Goal: Transaction & Acquisition: Download file/media

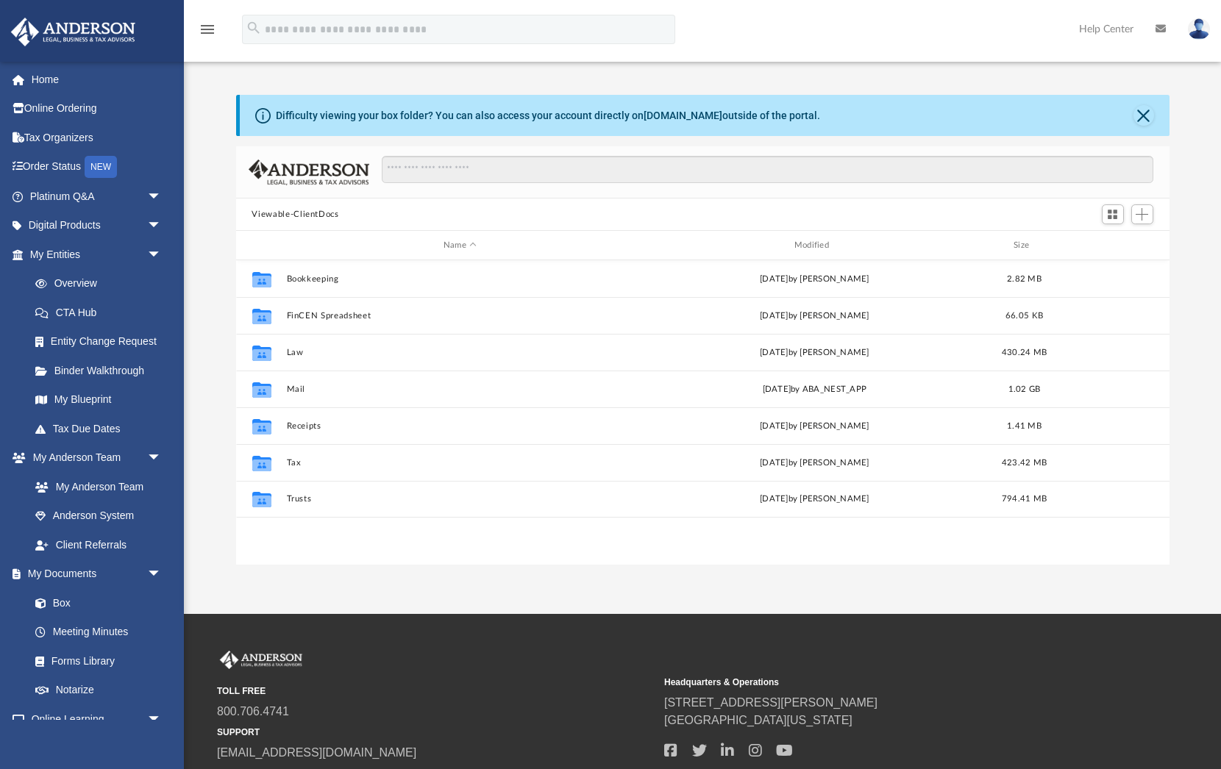
scroll to position [335, 933]
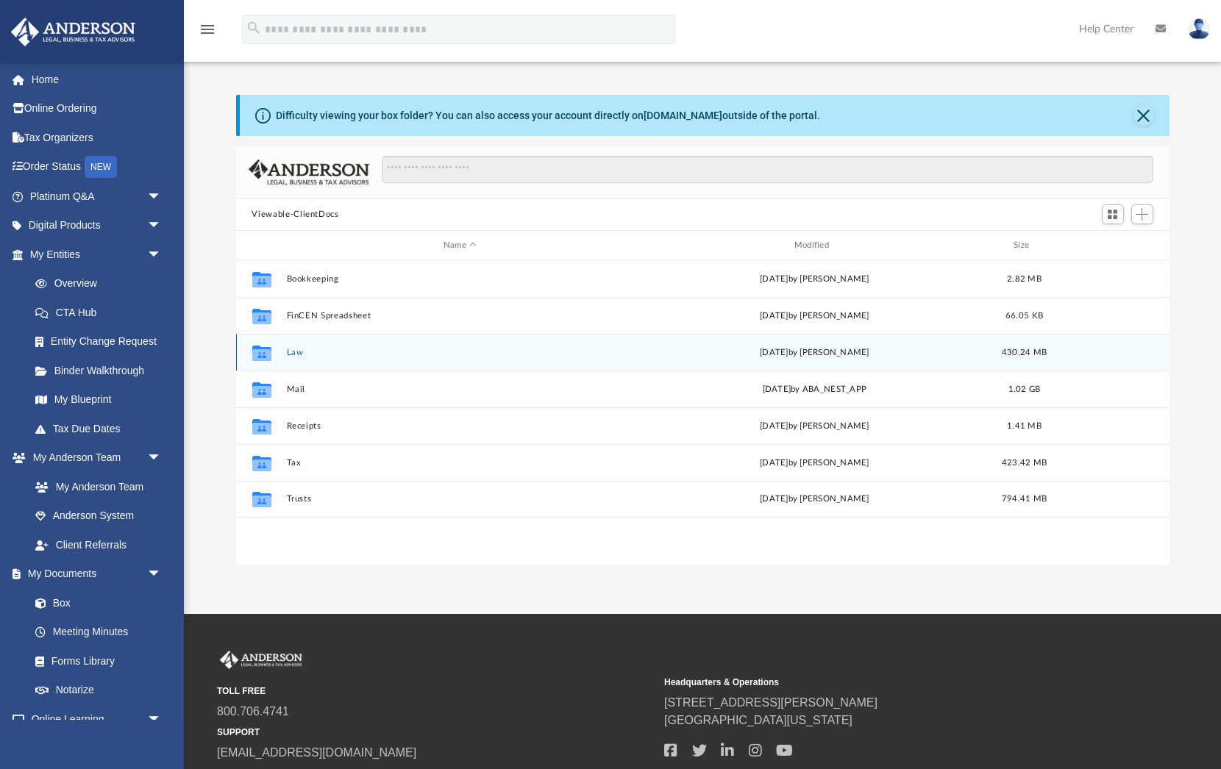
click at [290, 354] on button "Law" at bounding box center [460, 353] width 348 height 10
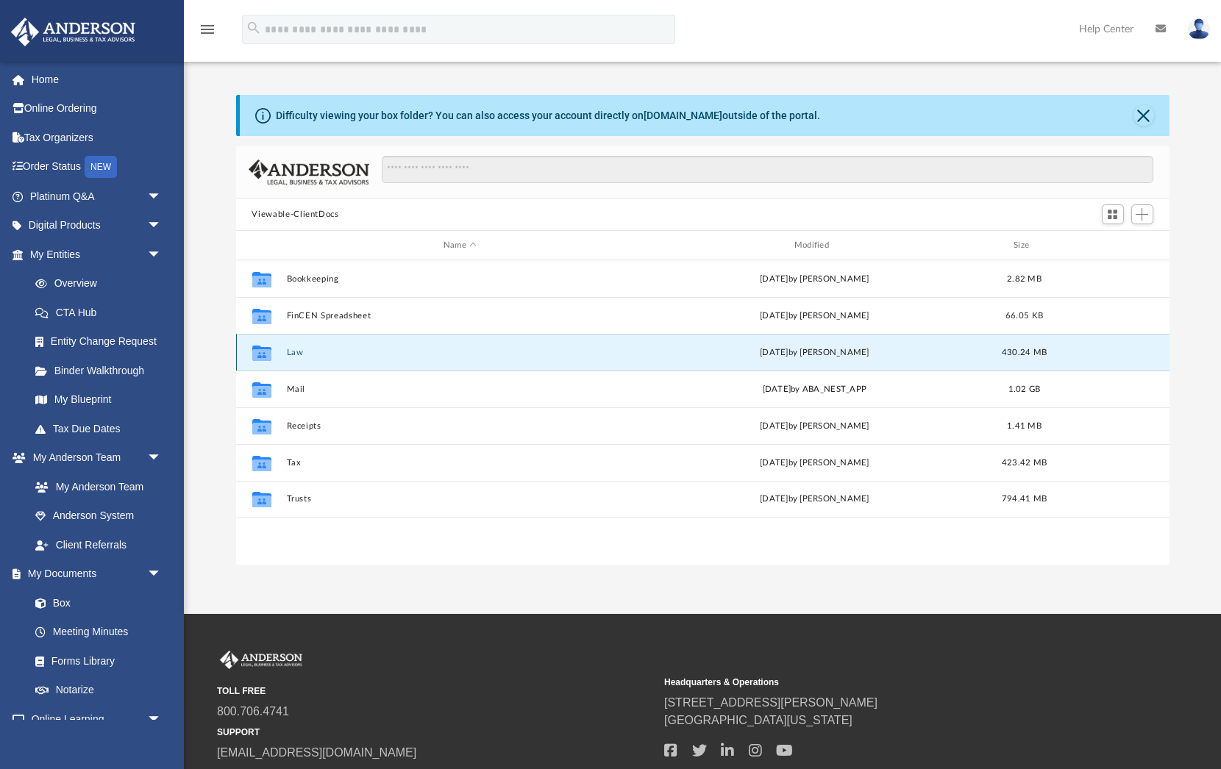
click at [290, 354] on button "Law" at bounding box center [460, 353] width 348 height 10
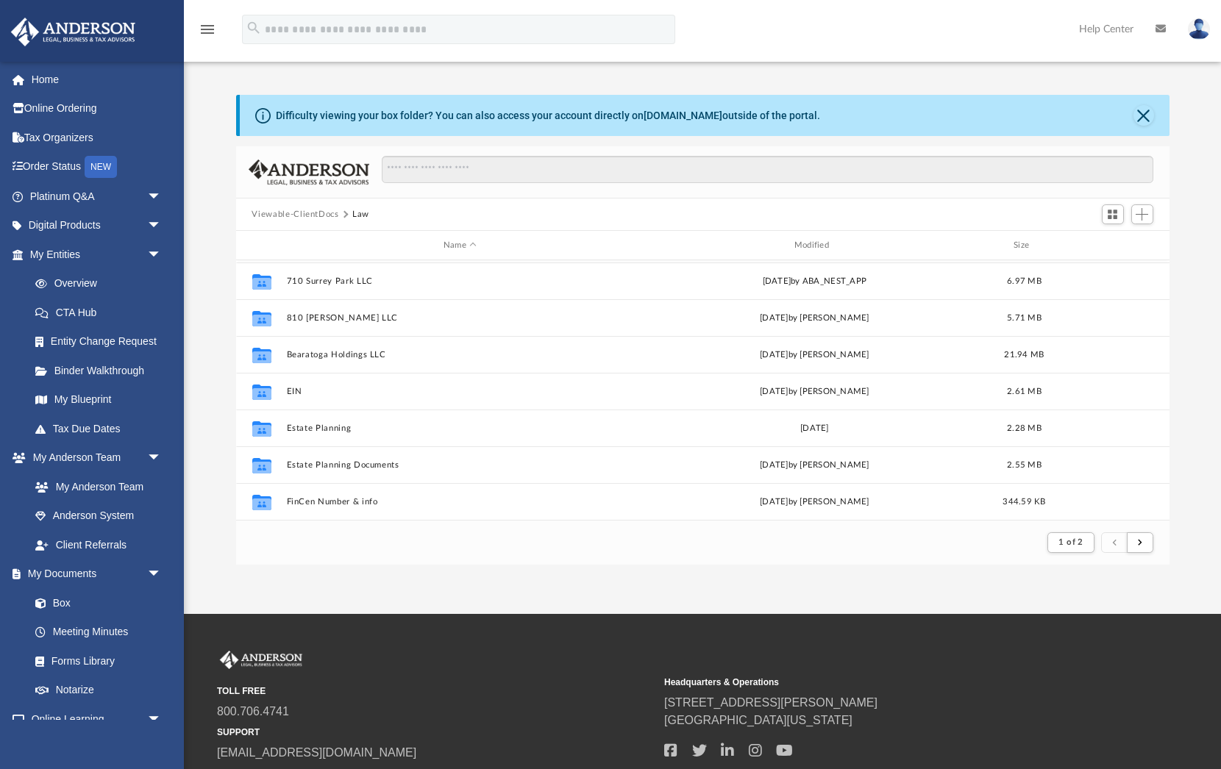
scroll to position [1579, 0]
click at [1141, 547] on button "submit" at bounding box center [1140, 542] width 26 height 21
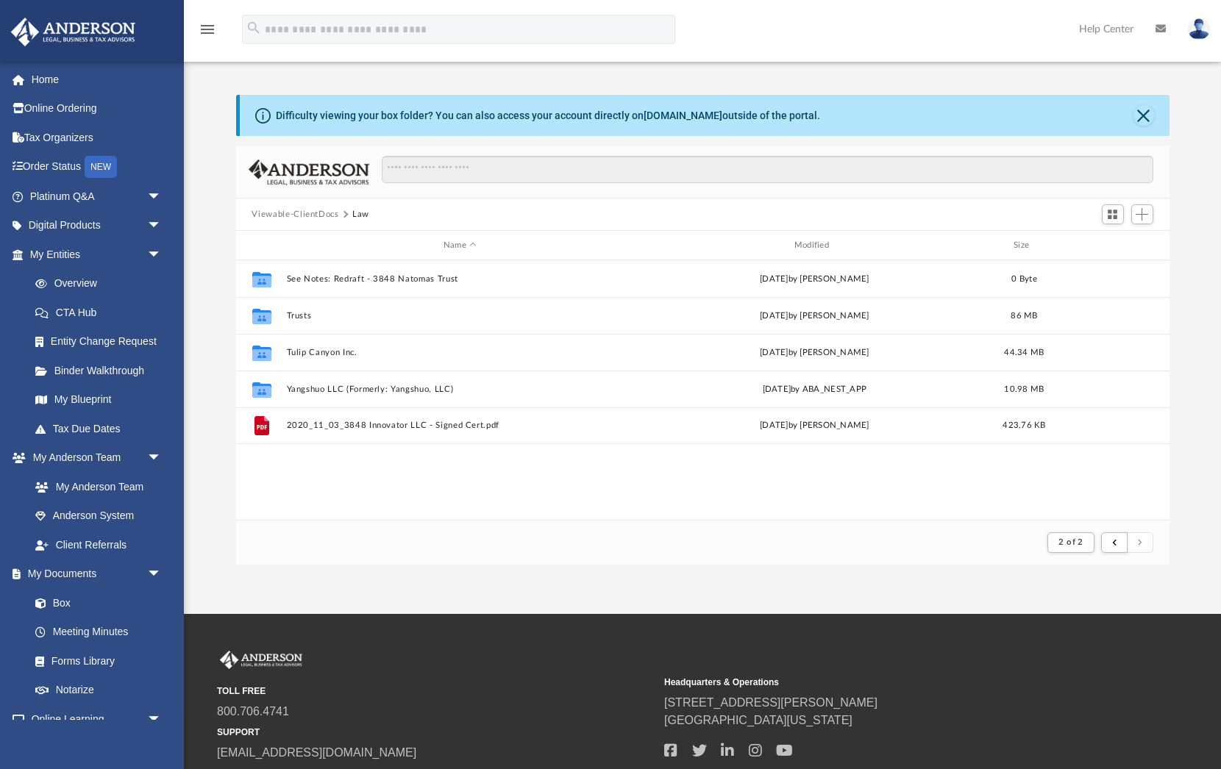
scroll to position [0, 0]
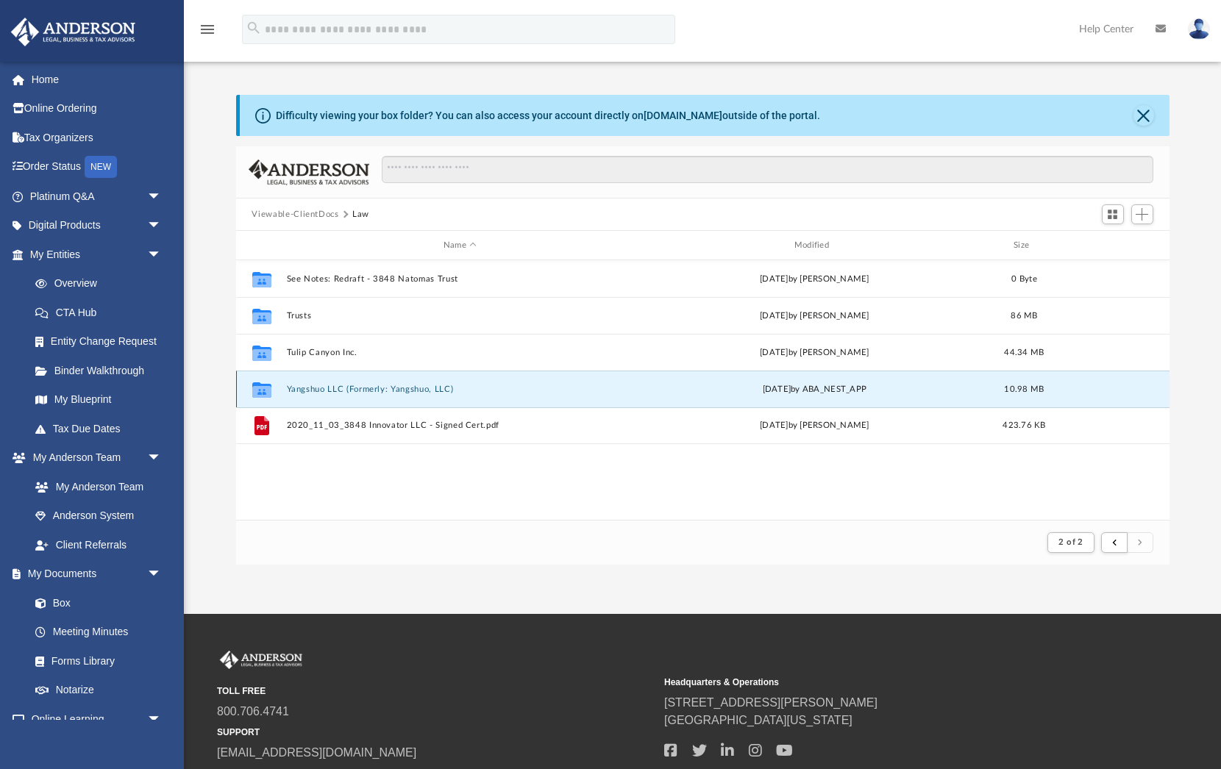
click at [372, 385] on button "Yangshuo LLC (Formerly: Yangshuo, LLC)" at bounding box center [460, 390] width 348 height 10
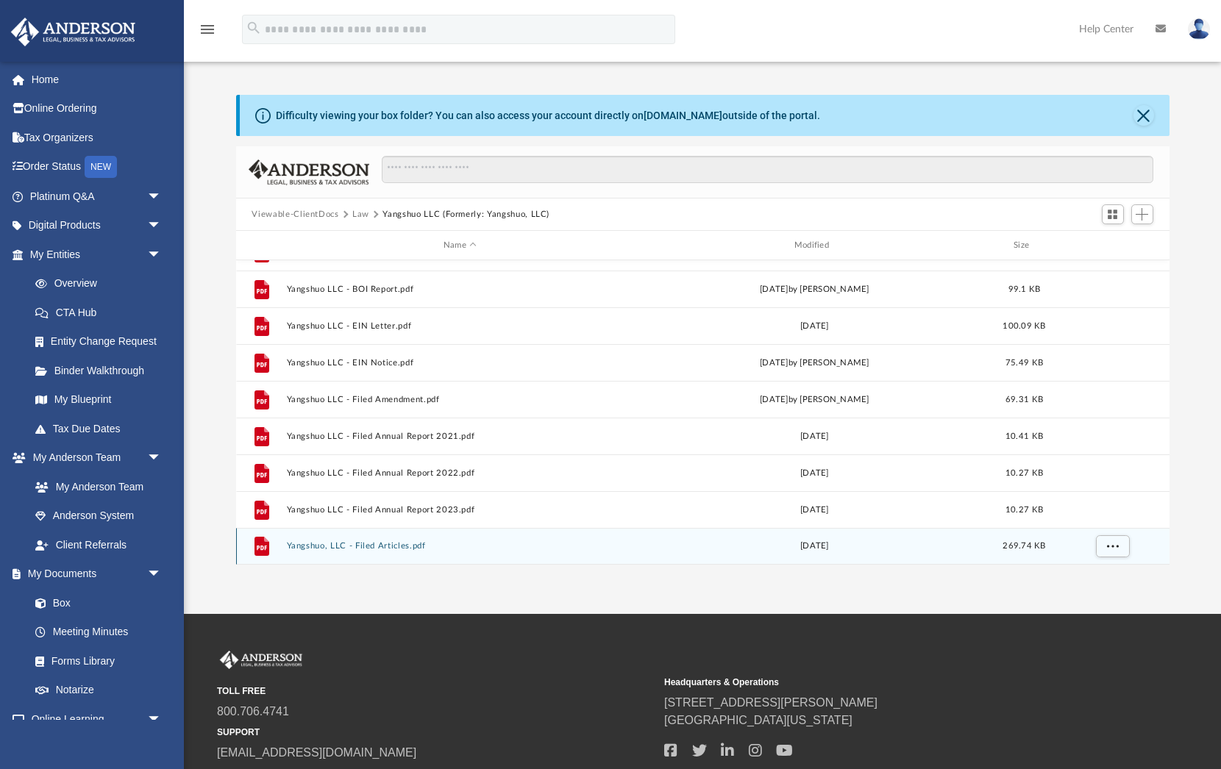
click at [418, 545] on button "Yangshuo, LLC - Filed Articles.pdf" at bounding box center [460, 546] width 348 height 10
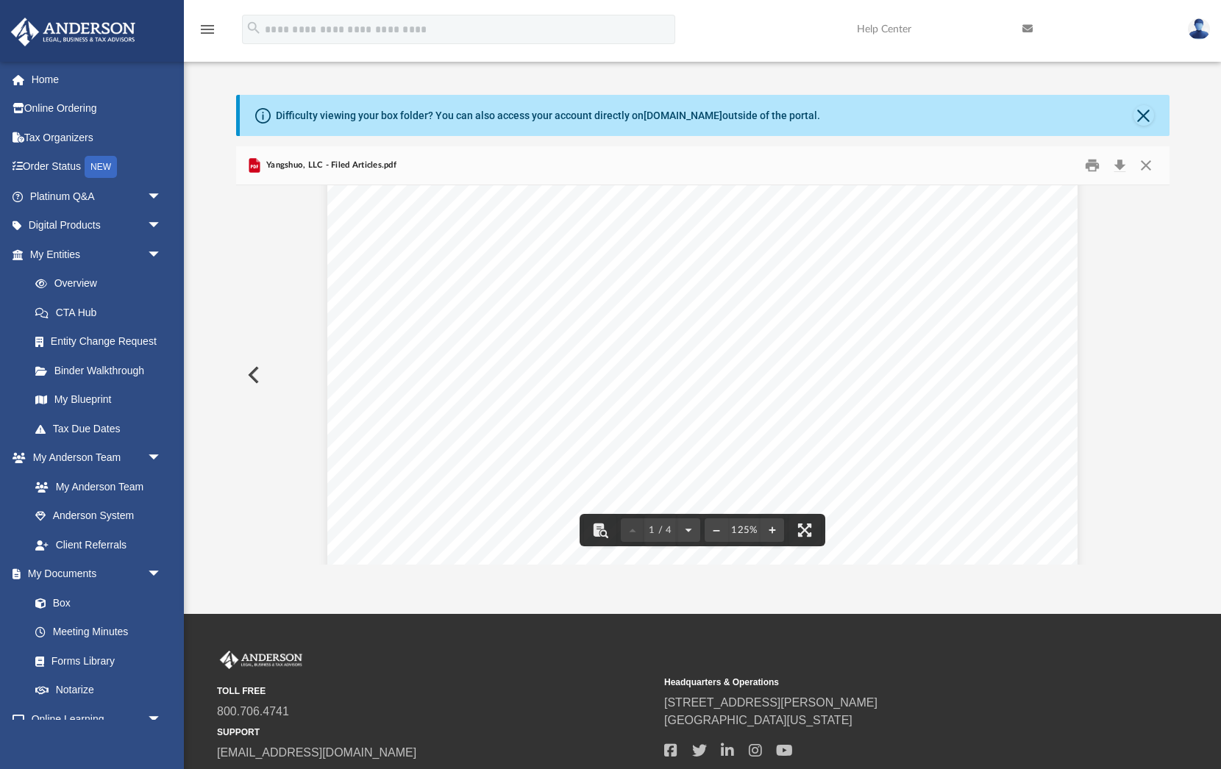
scroll to position [504, 0]
click at [1143, 165] on button "Close" at bounding box center [1145, 165] width 26 height 23
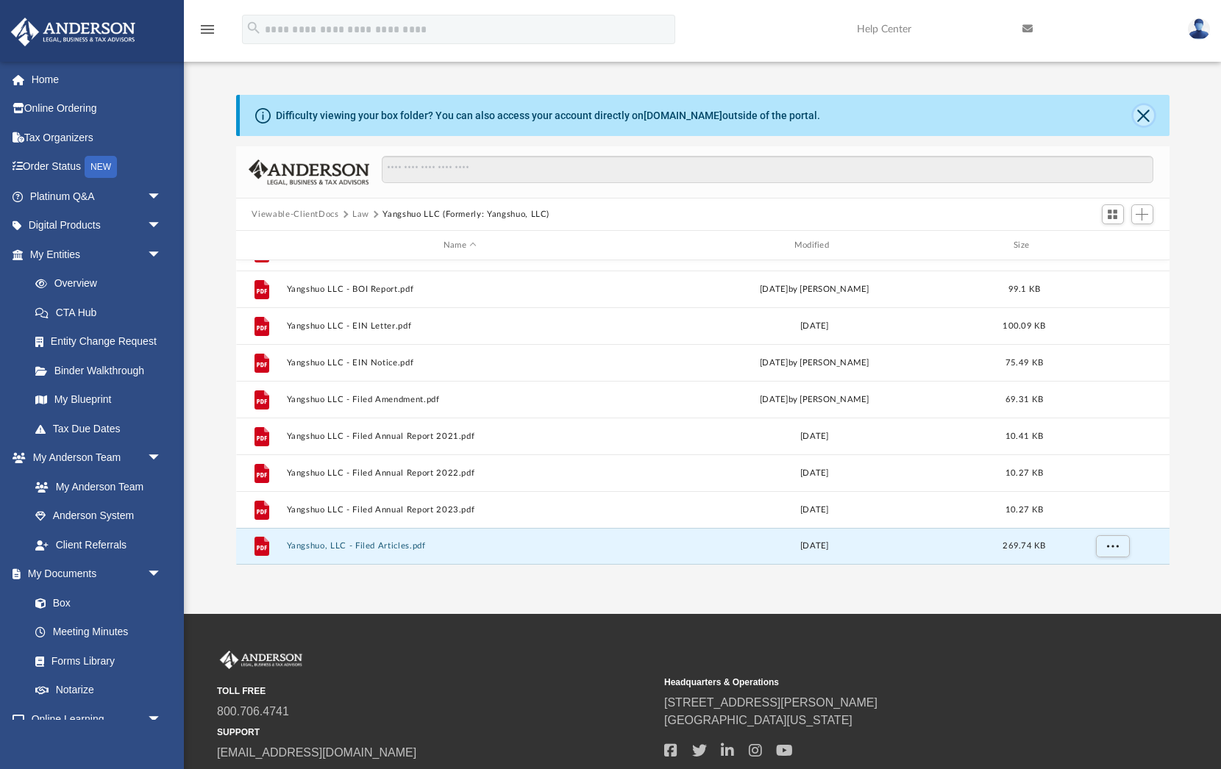
click at [1136, 119] on button "Close" at bounding box center [1143, 115] width 21 height 21
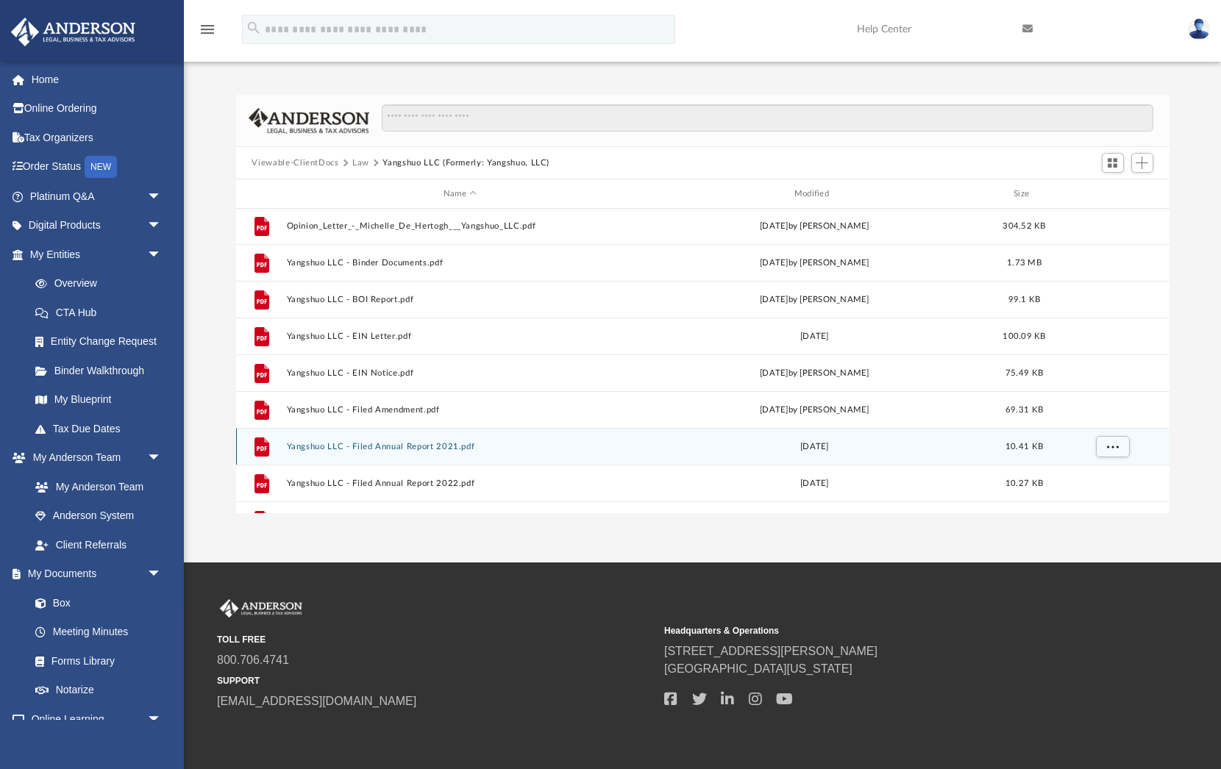
scroll to position [0, 0]
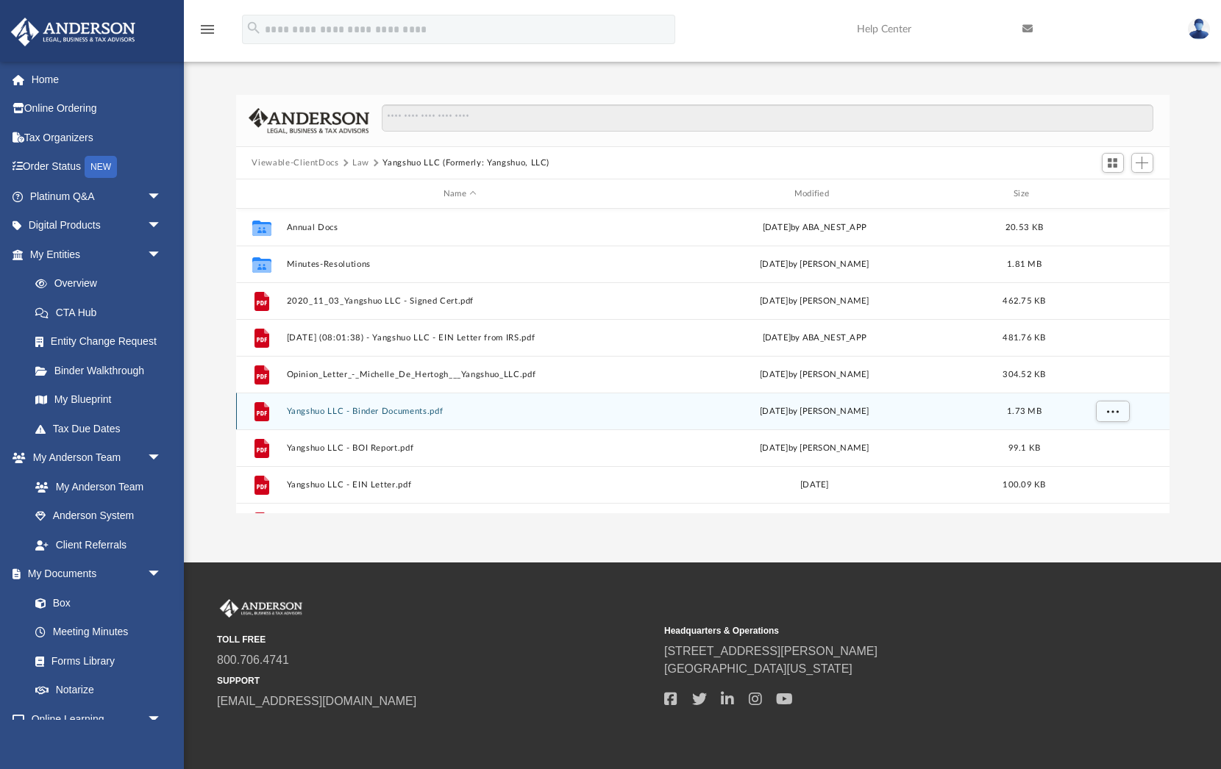
click at [418, 415] on button "Yangshuo LLC - Binder Documents.pdf" at bounding box center [460, 412] width 348 height 10
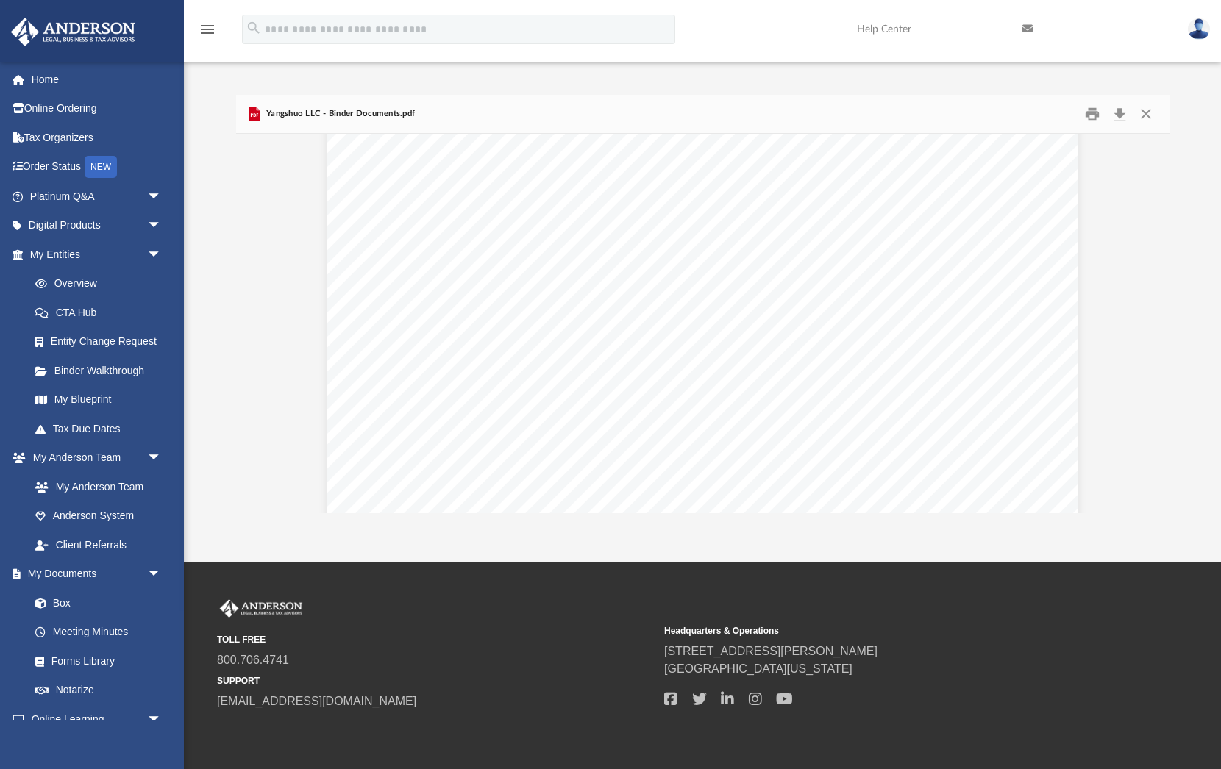
scroll to position [55969, 0]
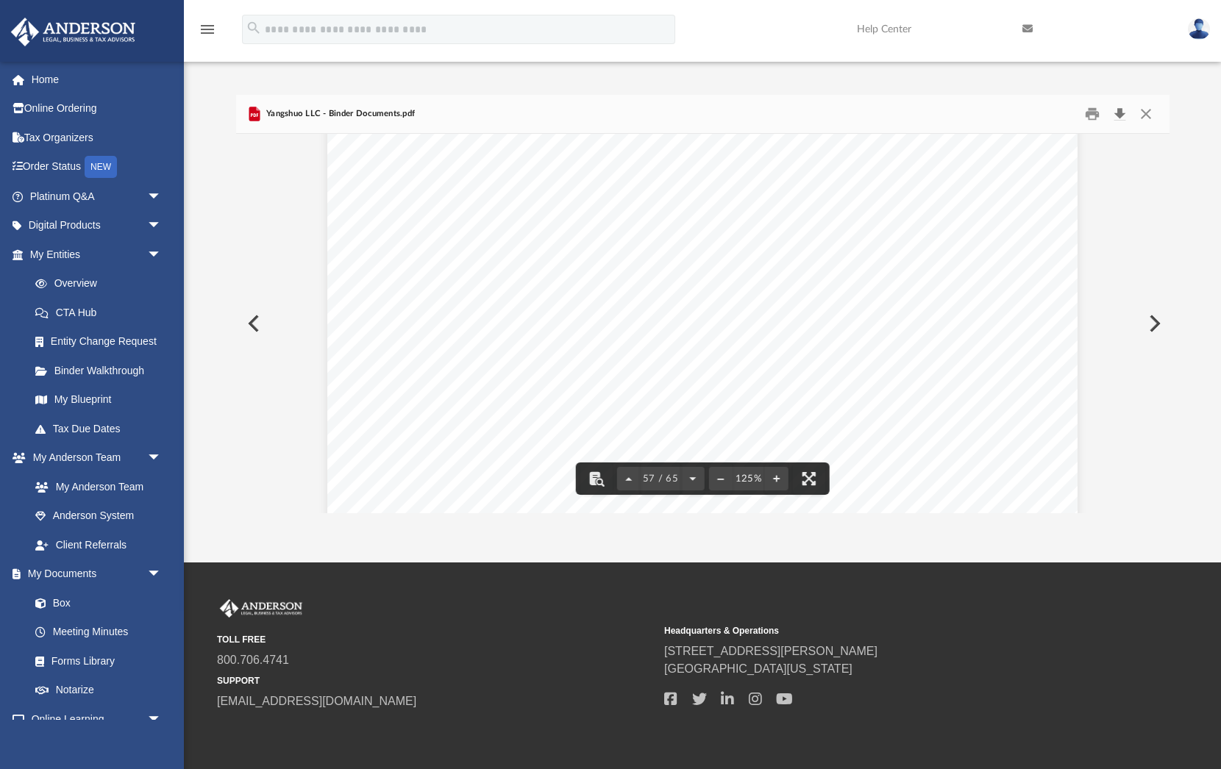
click at [1121, 115] on button "Download" at bounding box center [1120, 114] width 26 height 23
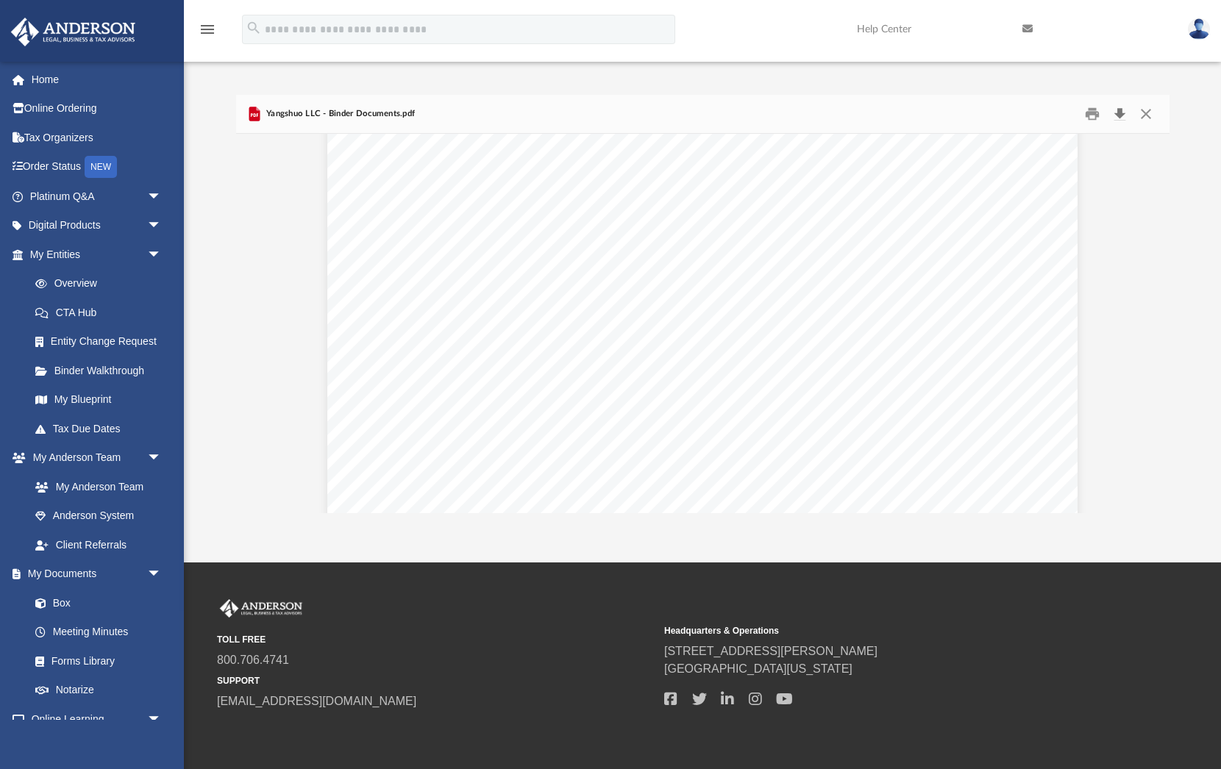
scroll to position [56, 0]
